Goal: Task Accomplishment & Management: Complete application form

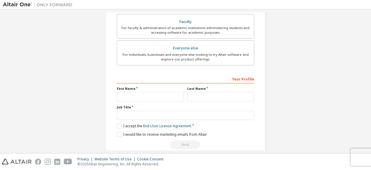
scroll to position [168, 0]
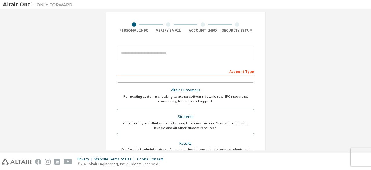
scroll to position [29, 0]
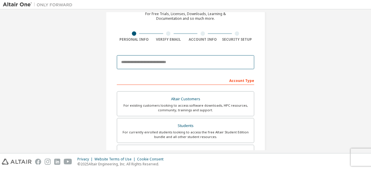
click at [162, 64] on input "email" at bounding box center [186, 62] width 138 height 14
type input "**********"
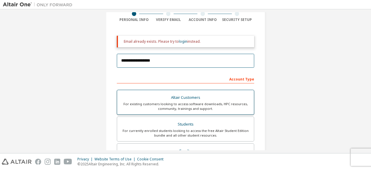
scroll to position [58, 0]
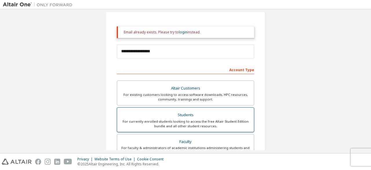
click at [189, 116] on div "Students" at bounding box center [186, 115] width 130 height 8
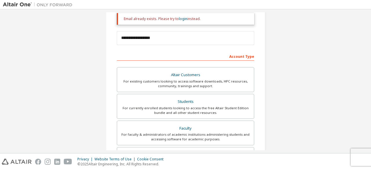
scroll to position [70, 0]
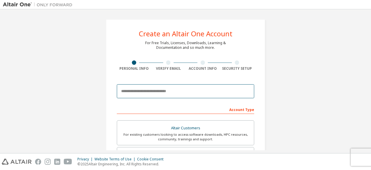
click at [153, 91] on input "email" at bounding box center [186, 91] width 138 height 14
type input "**********"
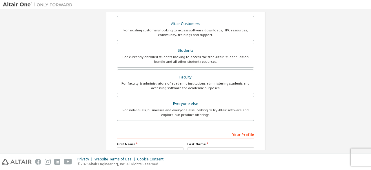
scroll to position [99, 0]
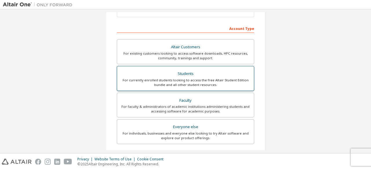
click at [196, 74] on div "Students" at bounding box center [186, 74] width 130 height 8
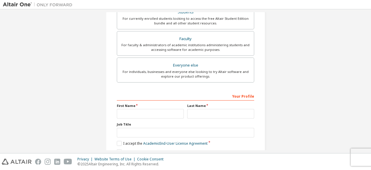
scroll to position [186, 0]
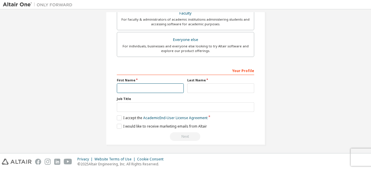
click at [146, 86] on input "text" at bounding box center [150, 88] width 67 height 10
type input "********"
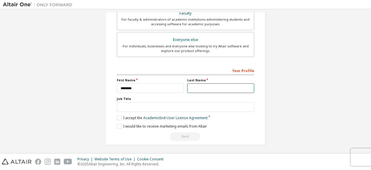
click at [199, 89] on input "text" at bounding box center [220, 88] width 67 height 10
type input "***"
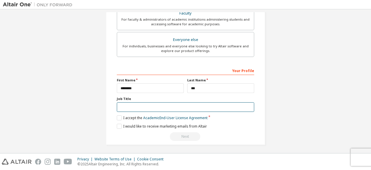
click at [162, 108] on input "text" at bounding box center [186, 107] width 138 height 10
type input "*******"
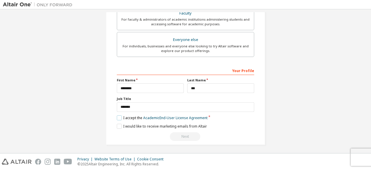
click at [119, 116] on label "I accept the Academic End-User License Agreement" at bounding box center [162, 117] width 91 height 5
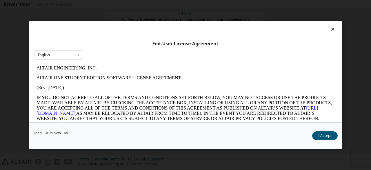
scroll to position [0, 0]
click at [322, 134] on button "I Accept" at bounding box center [325, 135] width 26 height 9
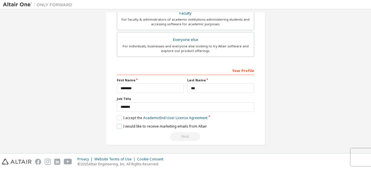
click at [119, 124] on label "I would like to receive marketing emails from Altair" at bounding box center [162, 126] width 90 height 5
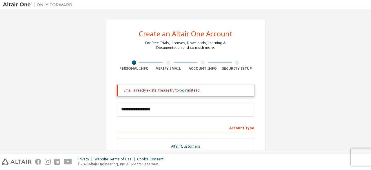
click at [182, 92] on link "login" at bounding box center [183, 90] width 8 height 5
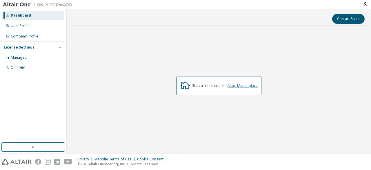
click at [248, 85] on link "Altair Marketplace" at bounding box center [243, 85] width 30 height 5
click at [37, 58] on div "Managed" at bounding box center [33, 57] width 62 height 9
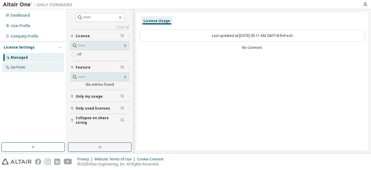
click at [28, 66] on div "On Prem" at bounding box center [33, 67] width 62 height 9
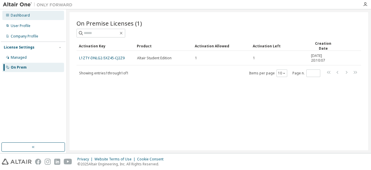
click at [36, 16] on div "Dashboard" at bounding box center [33, 15] width 62 height 9
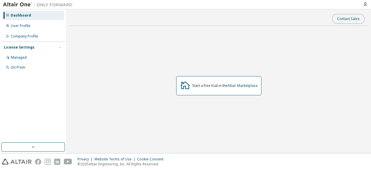
click at [351, 19] on button "Contact Sales" at bounding box center [349, 19] width 32 height 10
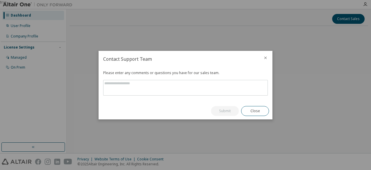
click at [265, 58] on icon "close" at bounding box center [265, 57] width 5 height 5
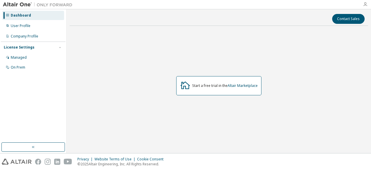
click at [366, 3] on icon "button" at bounding box center [365, 4] width 5 height 5
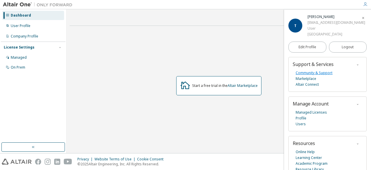
click at [327, 72] on link "Community & Support" at bounding box center [314, 73] width 37 height 6
click at [59, 48] on icon "button" at bounding box center [59, 47] width 3 height 3
click at [44, 148] on button "button" at bounding box center [33, 146] width 64 height 9
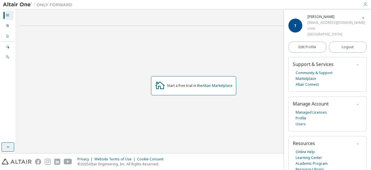
drag, startPoint x: 4, startPoint y: 147, endPoint x: 7, endPoint y: 146, distance: 3.3
click at [4, 146] on button "button" at bounding box center [7, 146] width 13 height 9
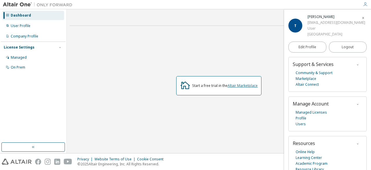
click at [246, 87] on link "Altair Marketplace" at bounding box center [243, 85] width 30 height 5
